Goal: Task Accomplishment & Management: Complete application form

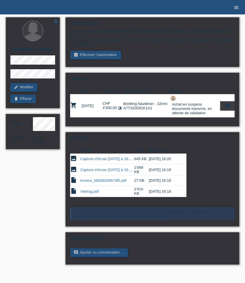
click at [238, 8] on icon "menu" at bounding box center [236, 8] width 6 height 6
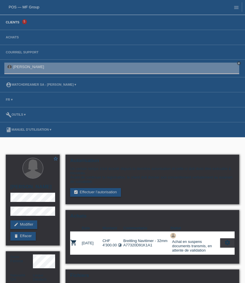
click at [17, 24] on link "Clients" at bounding box center [12, 21] width 19 height 3
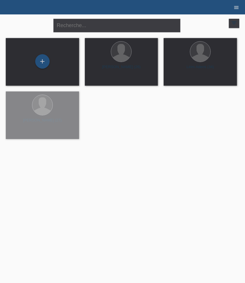
click at [237, 6] on icon "menu" at bounding box center [236, 8] width 6 height 6
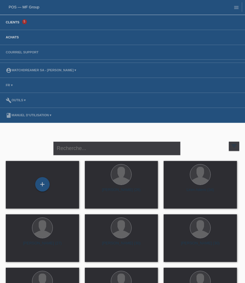
click at [13, 37] on link "Achats" at bounding box center [12, 36] width 19 height 3
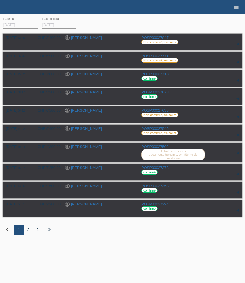
click at [237, 7] on icon "menu" at bounding box center [236, 8] width 6 height 6
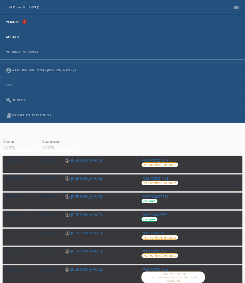
click at [17, 23] on link "Clients" at bounding box center [12, 21] width 19 height 3
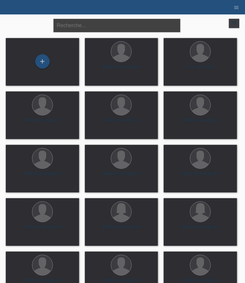
click at [80, 30] on input "text" at bounding box center [116, 26] width 127 height 14
paste input "Jordano"
type input "Jordano"
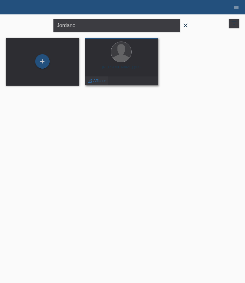
click at [101, 81] on span "Afficher" at bounding box center [99, 80] width 13 height 4
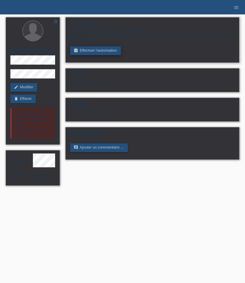
click at [88, 50] on link "assignment_turned_in Effectuer l’autorisation" at bounding box center [95, 50] width 50 height 9
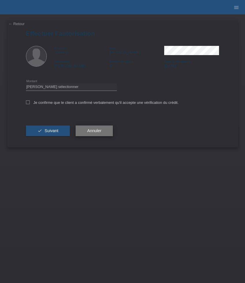
click at [90, 131] on span "Annuler" at bounding box center [94, 130] width 14 height 5
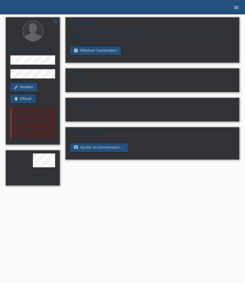
click at [231, 8] on link "menu" at bounding box center [236, 6] width 12 height 3
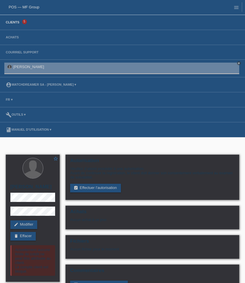
click at [11, 24] on link "Clients" at bounding box center [12, 21] width 19 height 3
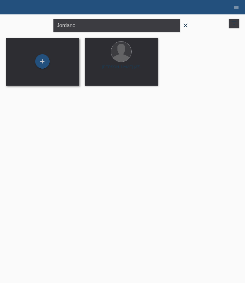
click at [48, 57] on div "+" at bounding box center [42, 61] width 64 height 15
click at [41, 62] on div "+" at bounding box center [42, 61] width 14 height 14
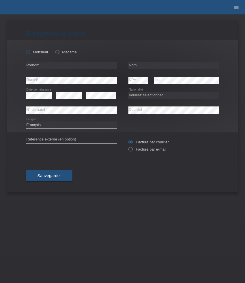
click at [40, 52] on label "Monsieur" at bounding box center [37, 52] width 22 height 4
click at [30, 52] on input "Monsieur" at bounding box center [28, 52] width 4 height 4
radio input "true"
click at [50, 63] on input "text" at bounding box center [71, 65] width 91 height 7
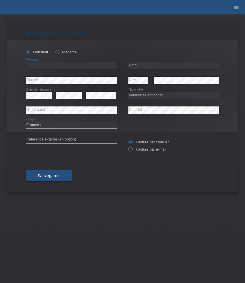
paste input "[PERSON_NAME]"
type input "[PERSON_NAME]"
click at [142, 63] on input "text" at bounding box center [173, 65] width 91 height 7
paste input "Mota"
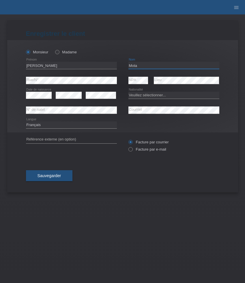
type input "Mota"
click at [145, 96] on select "Veuillez sélectionner... Suisse Allemagne Autriche Liechtenstein ------------ A…" at bounding box center [173, 95] width 91 height 7
select select "CH"
click at [128, 92] on select "Veuillez sélectionner... Suisse Allemagne Autriche Liechtenstein ------------ A…" at bounding box center [173, 95] width 91 height 7
click at [51, 126] on select "Deutsch Français Italiano English" at bounding box center [71, 124] width 91 height 7
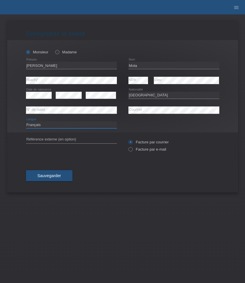
click at [51, 126] on select "Deutsch Français Italiano English" at bounding box center [71, 124] width 91 height 7
click at [147, 150] on label "Facture par e-mail" at bounding box center [147, 149] width 38 height 4
click at [132, 150] on input "Facture par e-mail" at bounding box center [130, 150] width 4 height 7
radio input "true"
click at [59, 177] on span "Sauvegarder" at bounding box center [49, 175] width 24 height 5
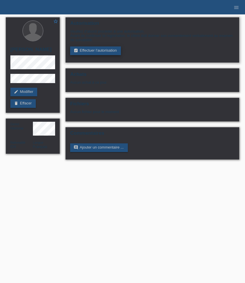
click at [98, 50] on link "assignment_turned_in Effectuer l’autorisation" at bounding box center [95, 50] width 50 height 9
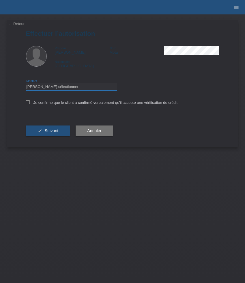
click at [77, 88] on select "Veuillez sélectionner CHF 1.00 - CHF 499.00 CHF 500.00 - CHF 1'999.00 CHF 2'000…" at bounding box center [71, 86] width 91 height 7
select select "3"
click at [26, 84] on select "Veuillez sélectionner CHF 1.00 - CHF 499.00 CHF 500.00 - CHF 1'999.00 CHF 2'000…" at bounding box center [71, 86] width 91 height 7
click at [70, 103] on label "Je confirme que le client a confirmé verbalement qu'il accepte une vérification…" at bounding box center [102, 102] width 152 height 4
click at [30, 103] on input "Je confirme que le client a confirmé verbalement qu'il accepte une vérification…" at bounding box center [28, 102] width 4 height 4
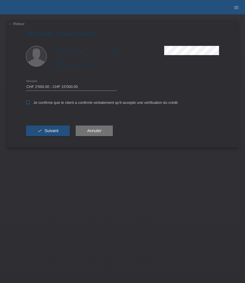
checkbox input "true"
click at [63, 136] on button "check Suivant" at bounding box center [48, 130] width 44 height 11
